Goal: Information Seeking & Learning: Find specific fact

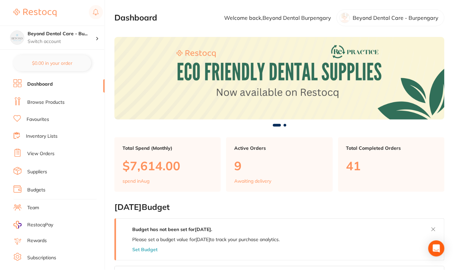
click at [41, 106] on li "Browse Products" at bounding box center [58, 102] width 91 height 10
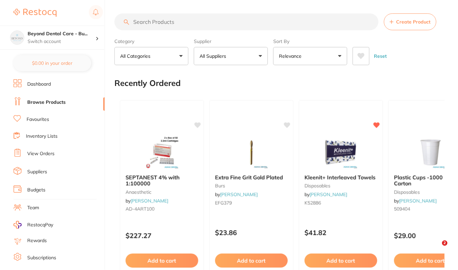
click at [264, 19] on input "search" at bounding box center [246, 21] width 264 height 17
paste input "VC1479"
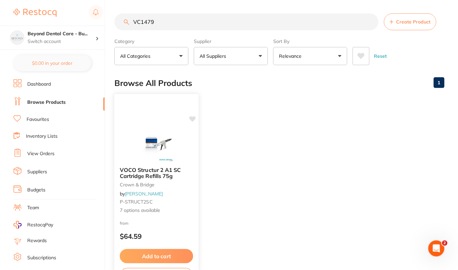
type input "VC1479"
click at [159, 158] on img at bounding box center [156, 145] width 44 height 34
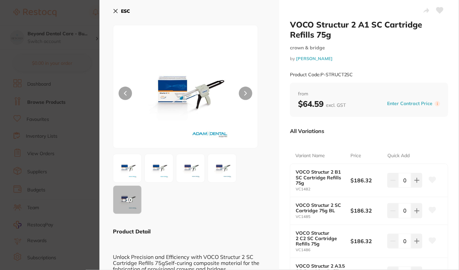
click at [126, 7] on button "ESC" at bounding box center [121, 10] width 17 height 11
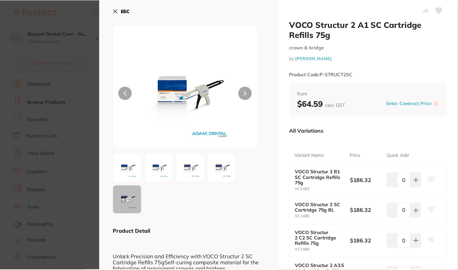
scroll to position [1, 0]
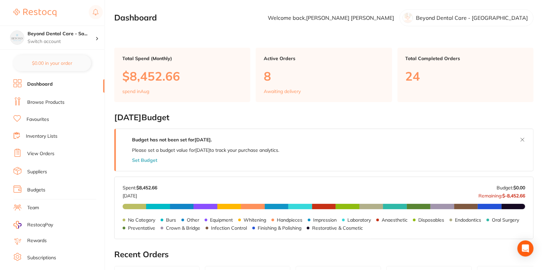
click at [72, 110] on ul "Dashboard Browse Products Favourites Inventory Lists View Orders Suppliers Budg…" at bounding box center [58, 195] width 91 height 232
click at [53, 106] on li "Browse Products" at bounding box center [58, 102] width 91 height 10
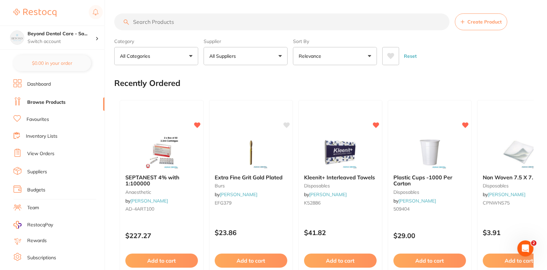
click at [264, 38] on label "Supplier" at bounding box center [246, 41] width 84 height 6
click at [200, 20] on input "search" at bounding box center [281, 21] width 335 height 17
paste input "VC1480"
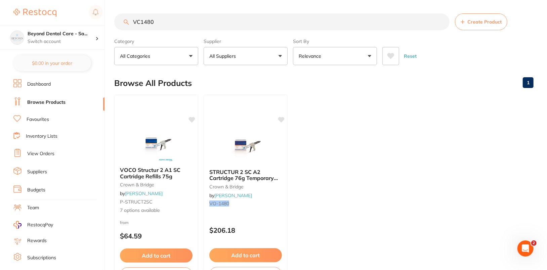
type input "VC1480"
click at [340, 202] on ul "VOCO Structur 2 A1 SC Cartridge Refills 75g crown & bridge by Adam Dental P-STR…" at bounding box center [324, 191] width 420 height 193
click at [261, 62] on button "All Suppliers" at bounding box center [246, 56] width 84 height 18
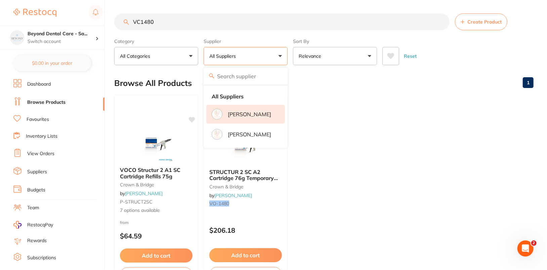
drag, startPoint x: 265, startPoint y: 117, endPoint x: 276, endPoint y: 113, distance: 11.7
click at [265, 117] on li "[PERSON_NAME]" at bounding box center [245, 114] width 79 height 19
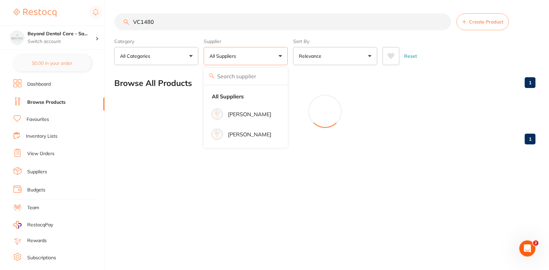
click at [361, 108] on div at bounding box center [324, 112] width 421 height 34
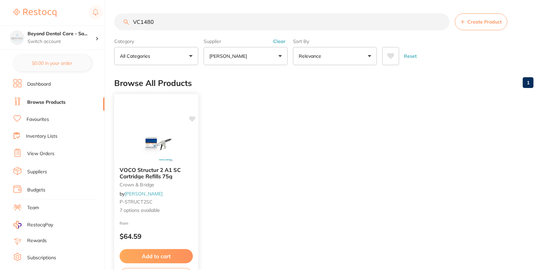
click at [157, 198] on div "VOCO Structur 2 A1 SC Cartridge Refills 75g crown & bridge by Adam Dental P-STR…" at bounding box center [156, 191] width 84 height 58
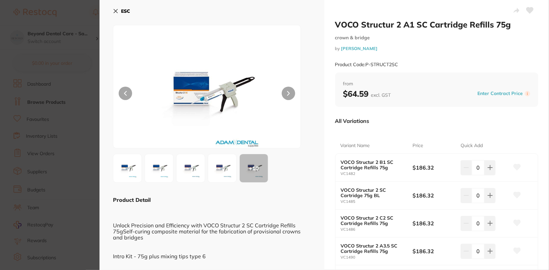
click at [52, 106] on section "VOCO Structur 2 A1 SC Cartridge Refills 75g crown & bridge by Adam Dental Produ…" at bounding box center [274, 135] width 549 height 270
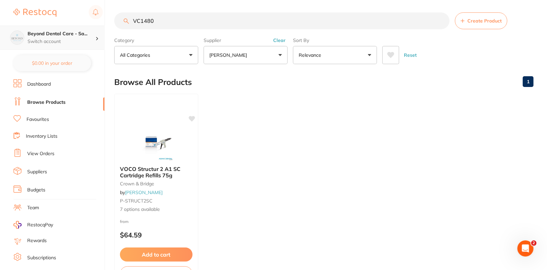
click at [84, 39] on p "Switch account" at bounding box center [62, 41] width 68 height 7
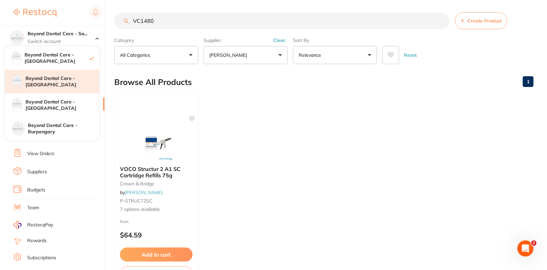
click at [78, 87] on div "Beyond Dental Care - Brighton" at bounding box center [52, 82] width 94 height 24
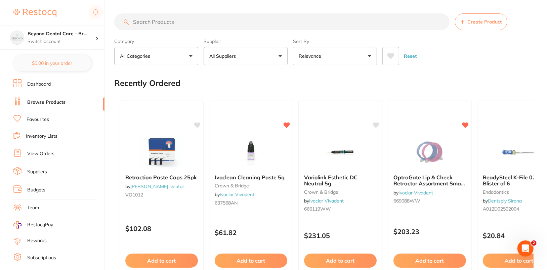
click at [165, 24] on input "search" at bounding box center [281, 21] width 335 height 17
paste input "VC1480"
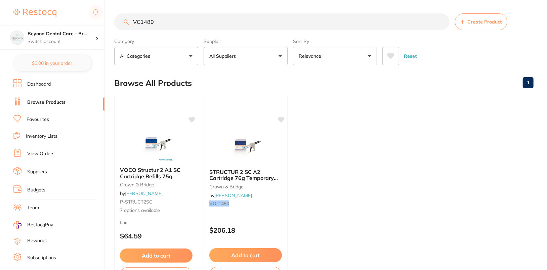
type input "VC1480"
click at [507, 46] on div "Reset" at bounding box center [456, 54] width 146 height 24
click at [259, 59] on button "All Suppliers" at bounding box center [246, 56] width 84 height 18
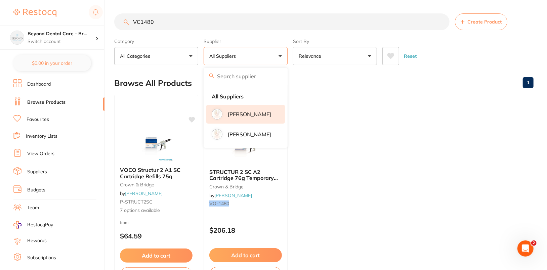
click at [261, 115] on p "[PERSON_NAME]" at bounding box center [249, 114] width 43 height 6
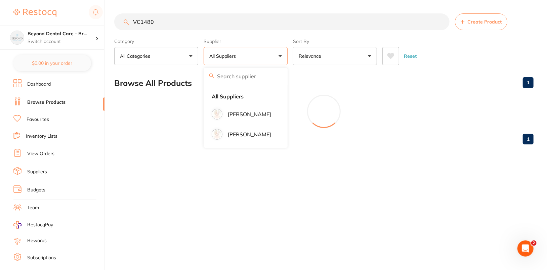
click at [429, 75] on div "Browse All Products 1" at bounding box center [324, 83] width 420 height 23
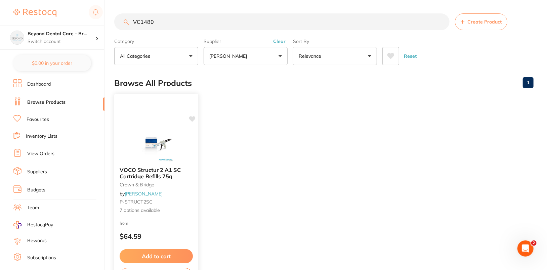
click at [167, 143] on img at bounding box center [156, 145] width 44 height 34
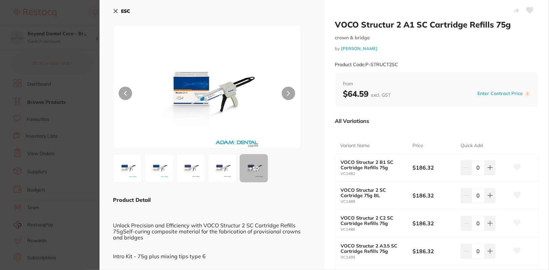
click at [124, 8] on button "ESC" at bounding box center [121, 10] width 17 height 11
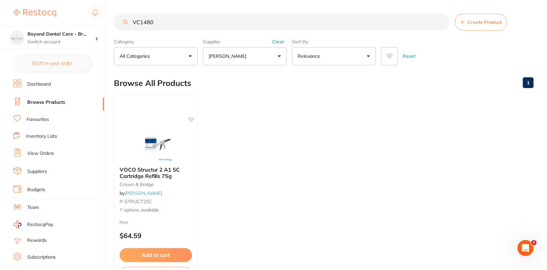
scroll to position [1, 0]
click at [68, 38] on p "Switch account" at bounding box center [62, 41] width 68 height 7
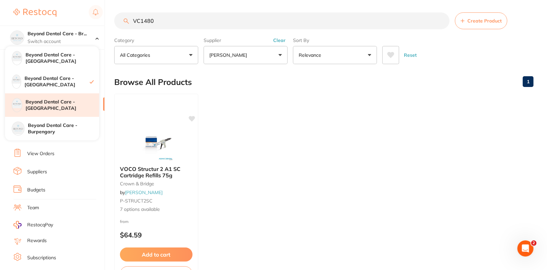
click at [80, 108] on h4 "Beyond Dental Care - [GEOGRAPHIC_DATA]" at bounding box center [63, 105] width 74 height 13
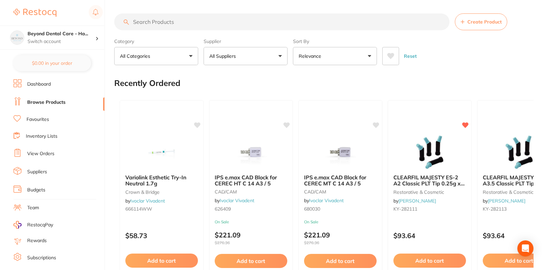
drag, startPoint x: 505, startPoint y: 46, endPoint x: 289, endPoint y: 13, distance: 217.9
click at [505, 46] on div "Reset" at bounding box center [456, 54] width 146 height 24
click at [304, 24] on input "search" at bounding box center [281, 21] width 335 height 17
paste input "VC1480"
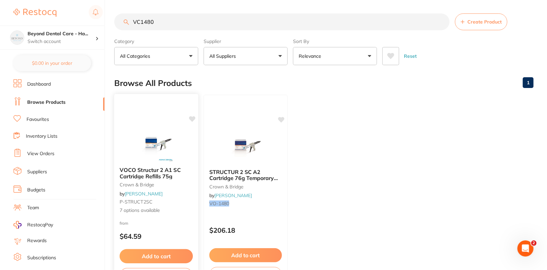
type input "VC1480"
click at [172, 150] on img at bounding box center [156, 145] width 44 height 34
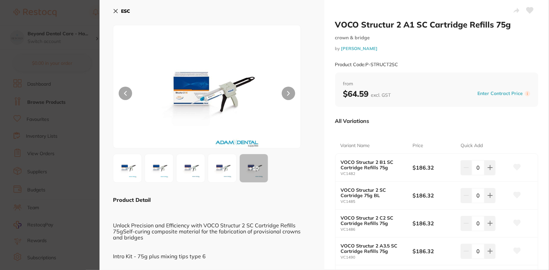
click at [79, 76] on section "VOCO Structur 2 A1 SC Cartridge Refills 75g crown & bridge by [PERSON_NAME] Pro…" at bounding box center [274, 135] width 549 height 270
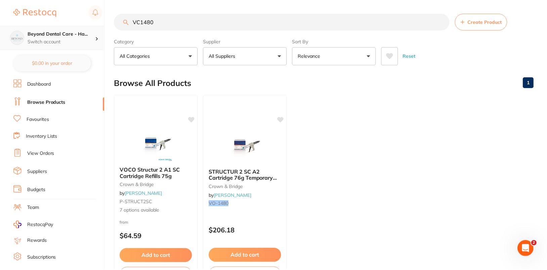
scroll to position [1, 0]
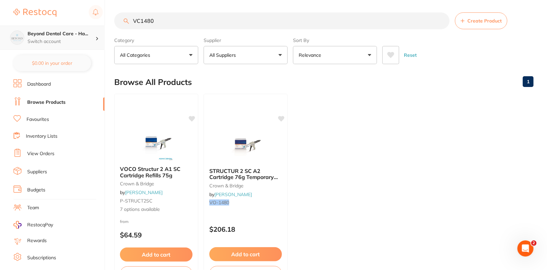
click at [75, 40] on p "Switch account" at bounding box center [62, 41] width 68 height 7
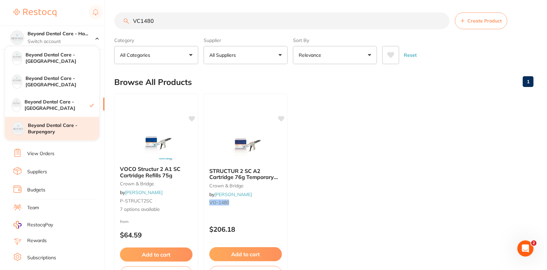
click at [70, 130] on h4 "Beyond Dental Care - Burpengary" at bounding box center [63, 128] width 71 height 13
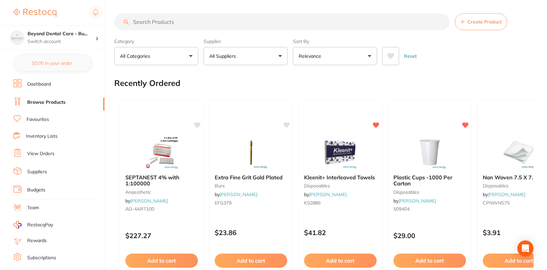
click at [243, 23] on input "search" at bounding box center [281, 21] width 335 height 17
paste input "VC1480"
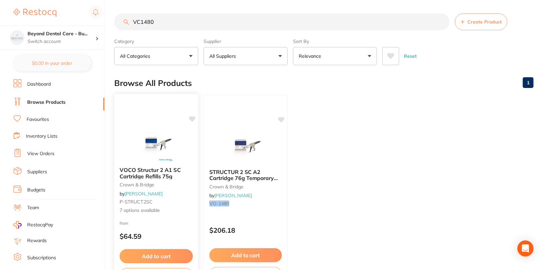
type input "VC1480"
click at [161, 142] on img at bounding box center [156, 145] width 44 height 34
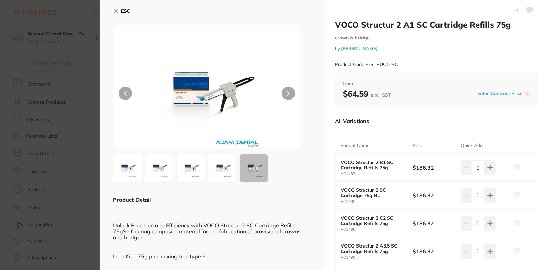
click at [256, 18] on div "ESC" at bounding box center [212, 14] width 198 height 19
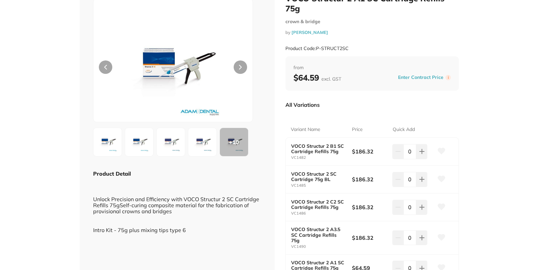
scroll to position [27, 0]
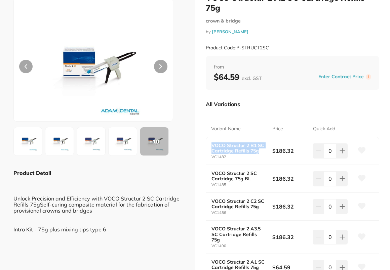
drag, startPoint x: 210, startPoint y: 145, endPoint x: 260, endPoint y: 151, distance: 50.5
click at [260, 151] on div "VOCO Structur 2 B1 SC Cartridge Refills 75g VC1482 $186.32 0" at bounding box center [292, 151] width 173 height 28
copy b "VOCO Structur 2 B1 SC Cartridge Refills 75g"
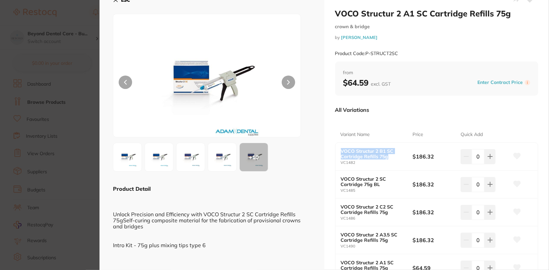
scroll to position [0, 0]
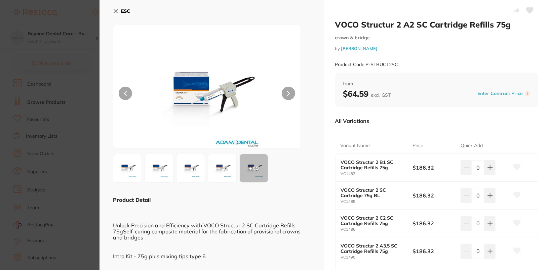
click at [126, 14] on b "ESC" at bounding box center [125, 11] width 9 height 6
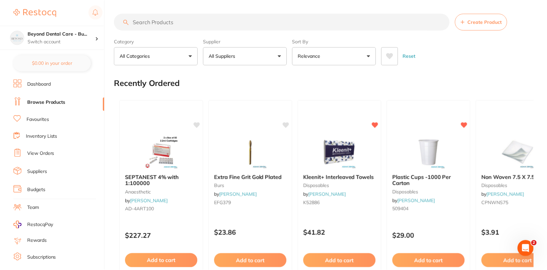
scroll to position [1, 0]
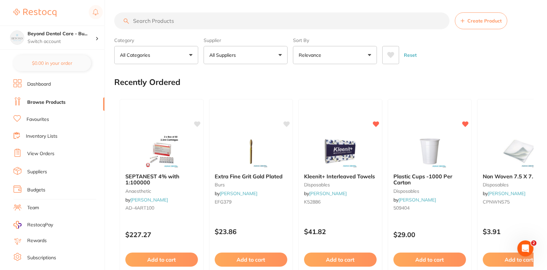
click at [478, 51] on div "Reset" at bounding box center [456, 53] width 146 height 24
click at [517, 86] on div "Recently Ordered" at bounding box center [324, 82] width 420 height 23
click at [500, 61] on div "Reset" at bounding box center [456, 53] width 146 height 24
